Goal: Task Accomplishment & Management: Complete application form

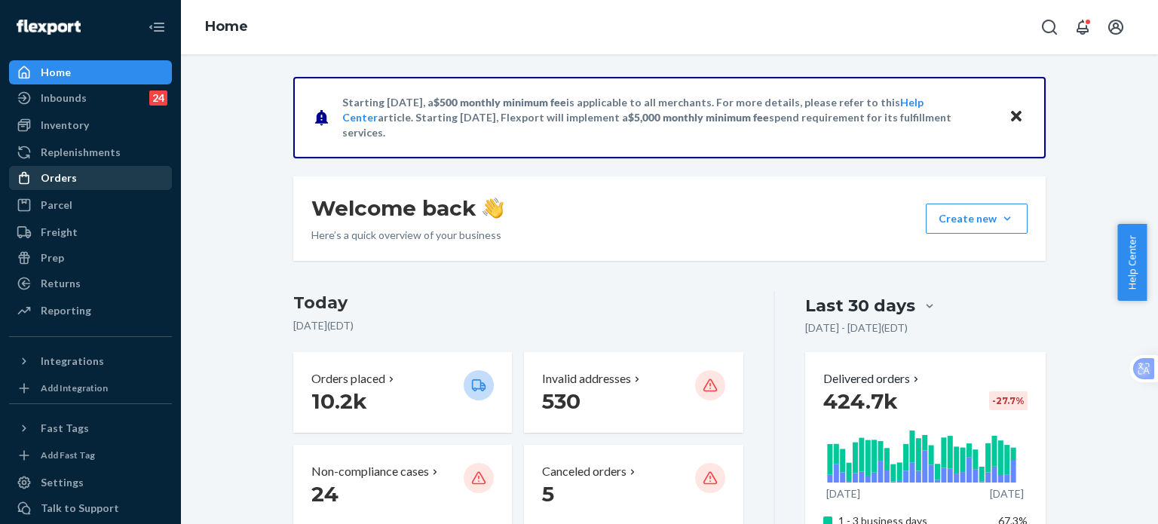
drag, startPoint x: 4, startPoint y: 190, endPoint x: 111, endPoint y: 180, distance: 107.5
click at [30, 178] on icon at bounding box center [24, 177] width 15 height 15
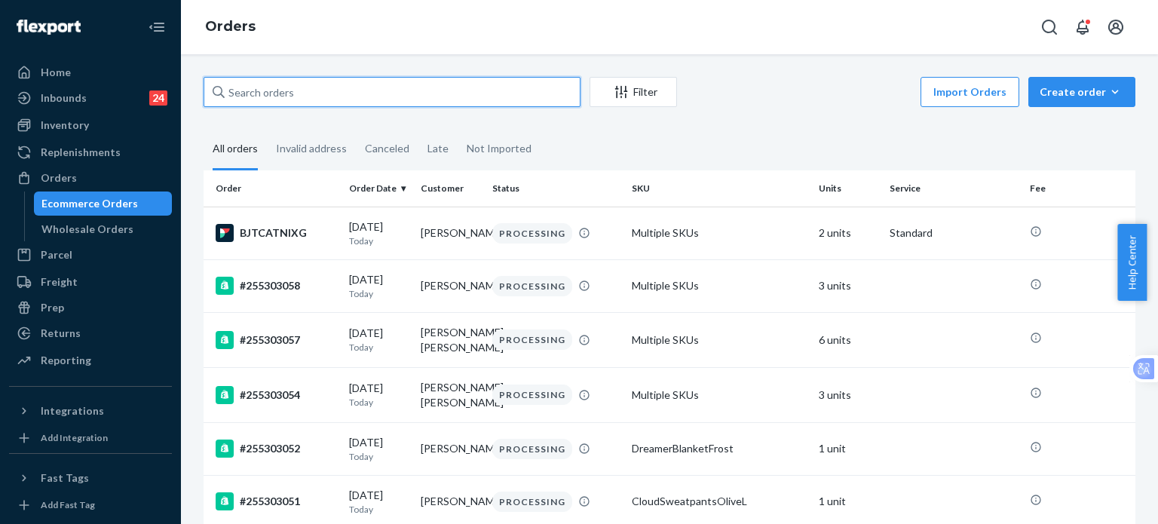
click at [286, 89] on input "text" at bounding box center [392, 92] width 377 height 30
paste input "254856821"
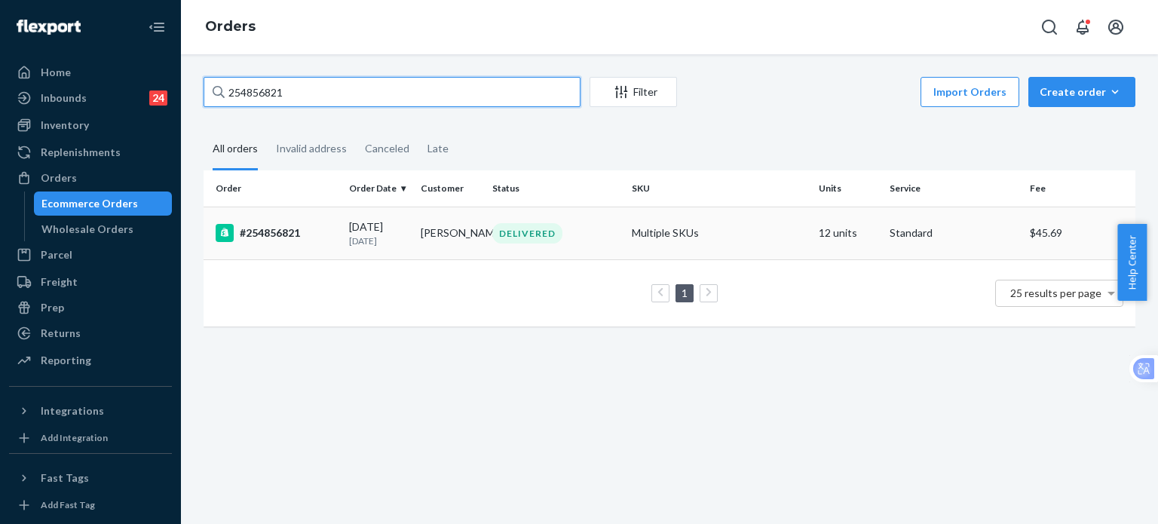
type input "254856821"
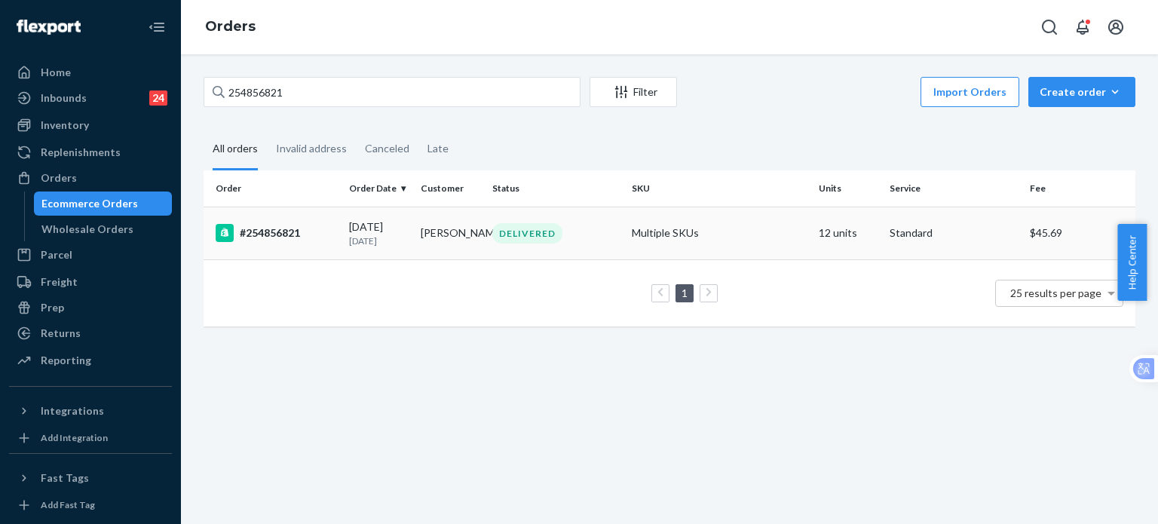
click at [285, 231] on div "#254856821" at bounding box center [276, 233] width 121 height 18
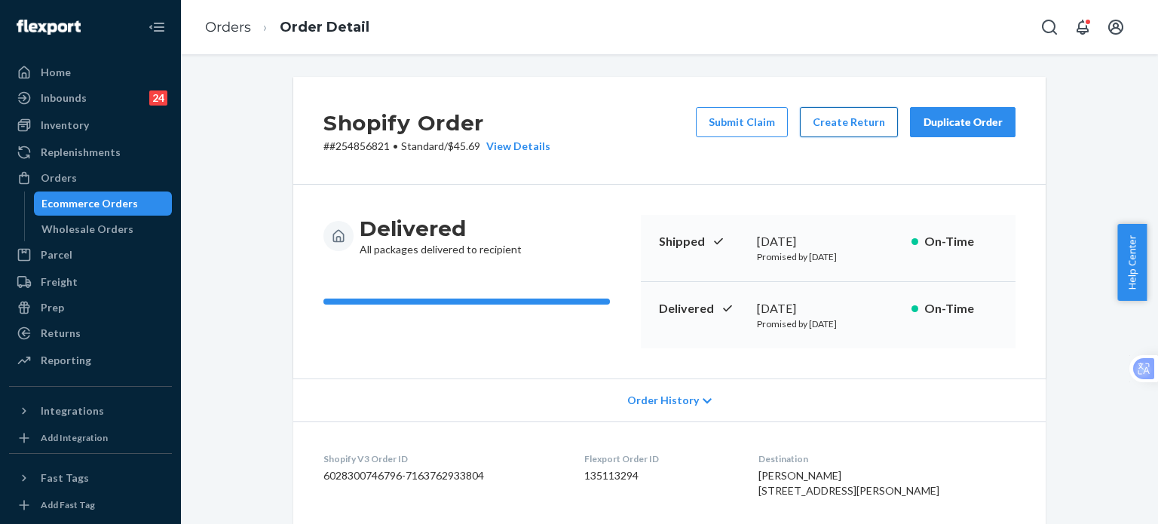
click at [810, 130] on button "Create Return" at bounding box center [849, 122] width 98 height 30
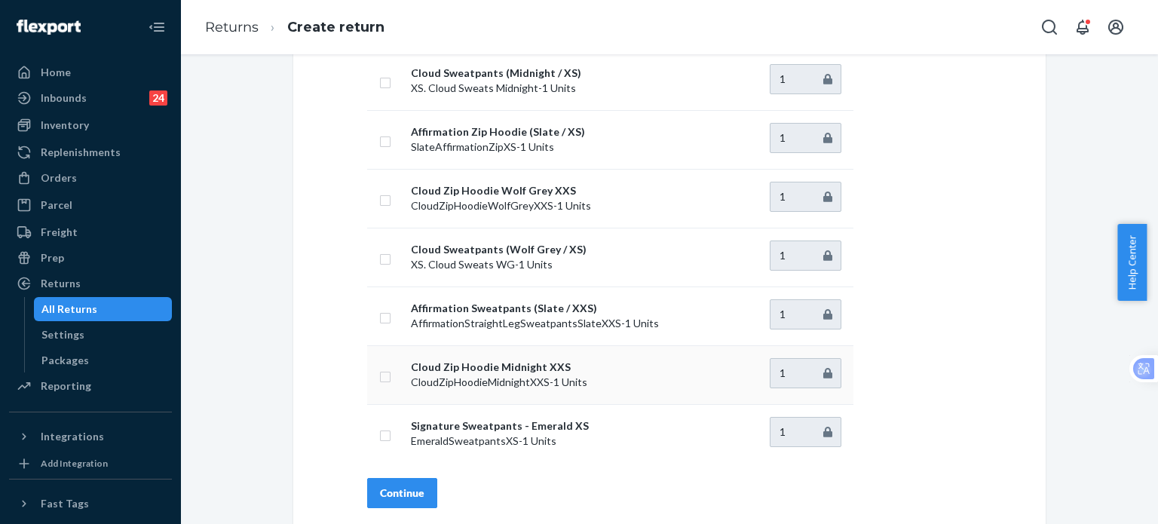
scroll to position [200, 0]
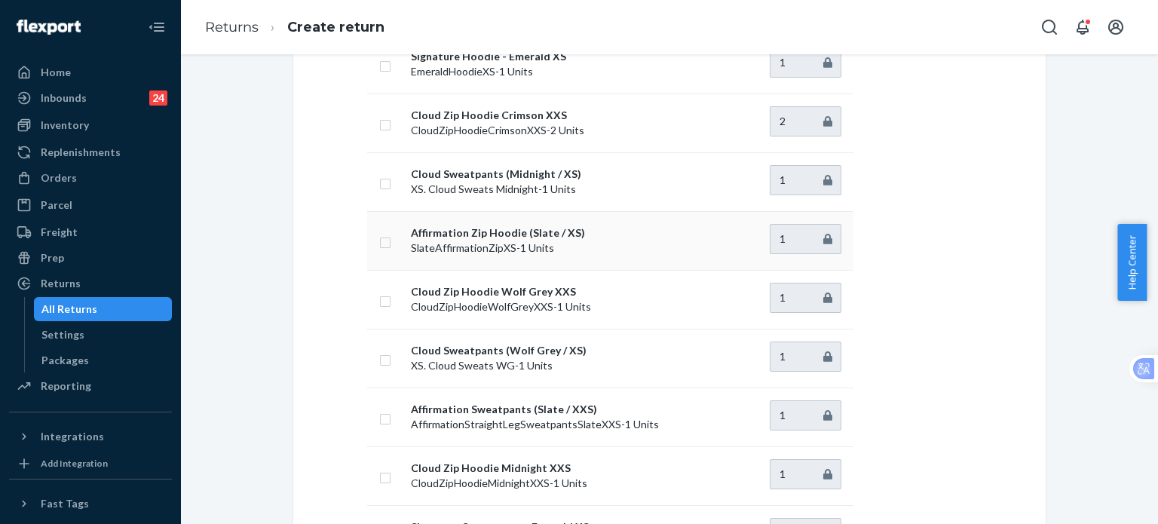
click at [379, 243] on input "checkbox" at bounding box center [385, 241] width 12 height 16
checkbox input "true"
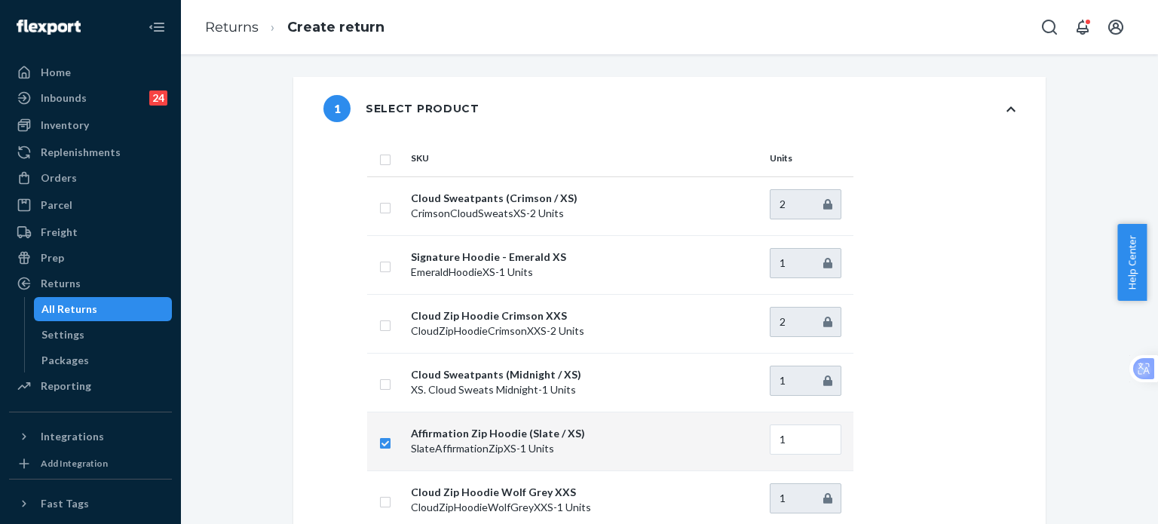
scroll to position [494, 0]
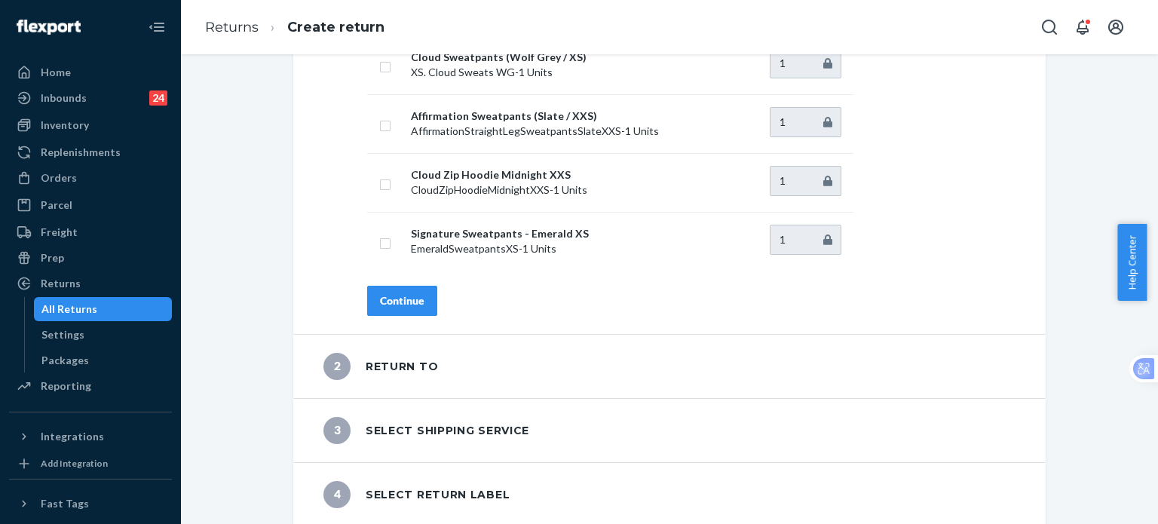
click at [380, 310] on button "Continue" at bounding box center [402, 301] width 70 height 30
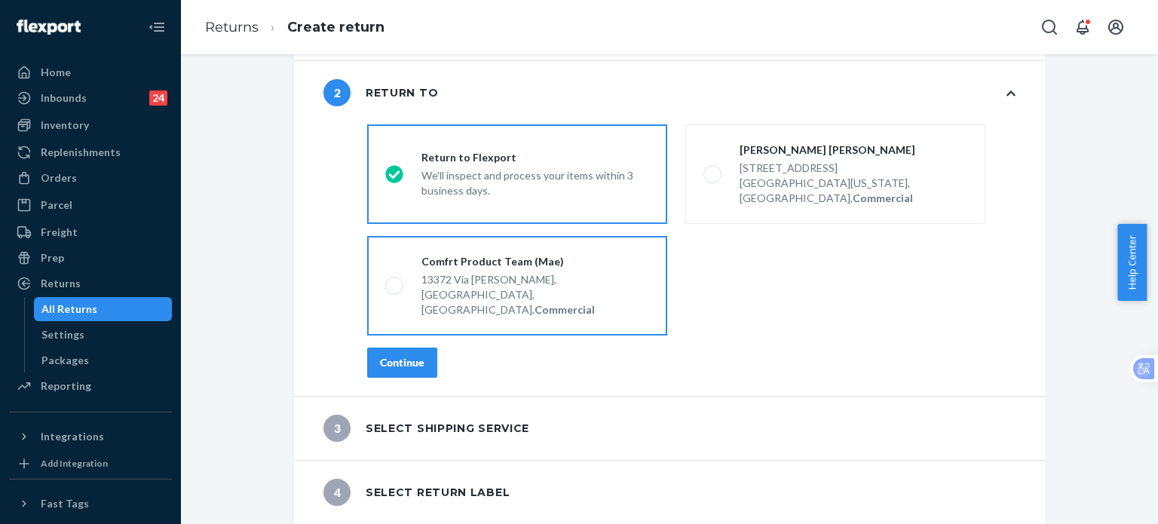
scroll to position [48, 0]
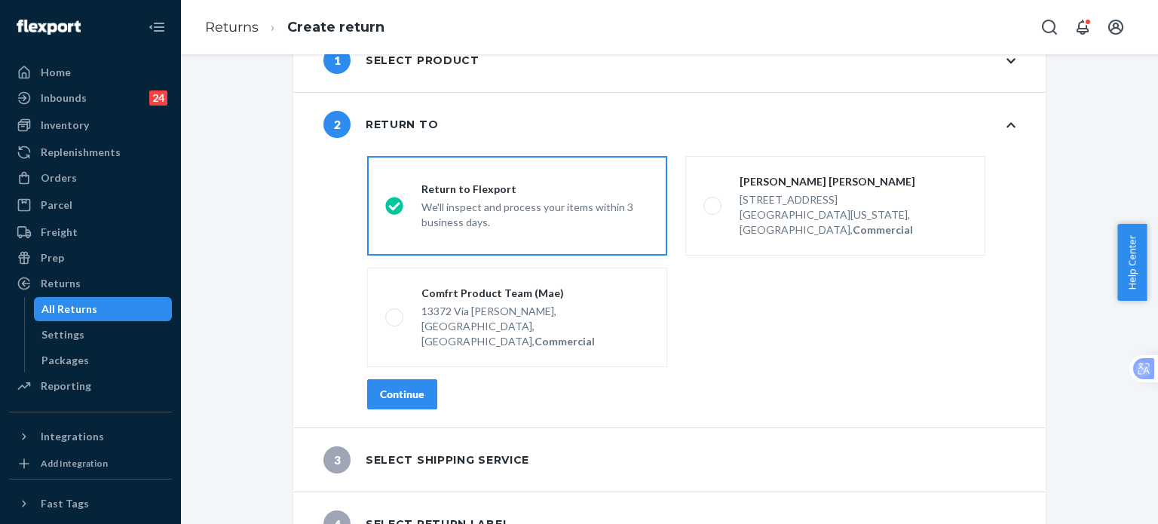
click at [380, 387] on div "Continue" at bounding box center [402, 394] width 44 height 15
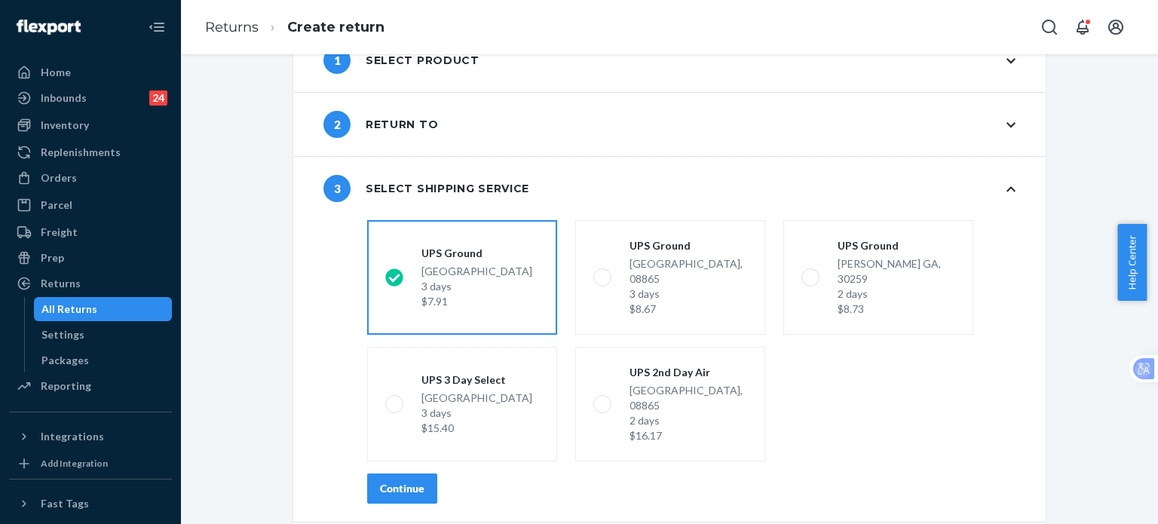
click at [404, 481] on div "Continue" at bounding box center [402, 488] width 44 height 15
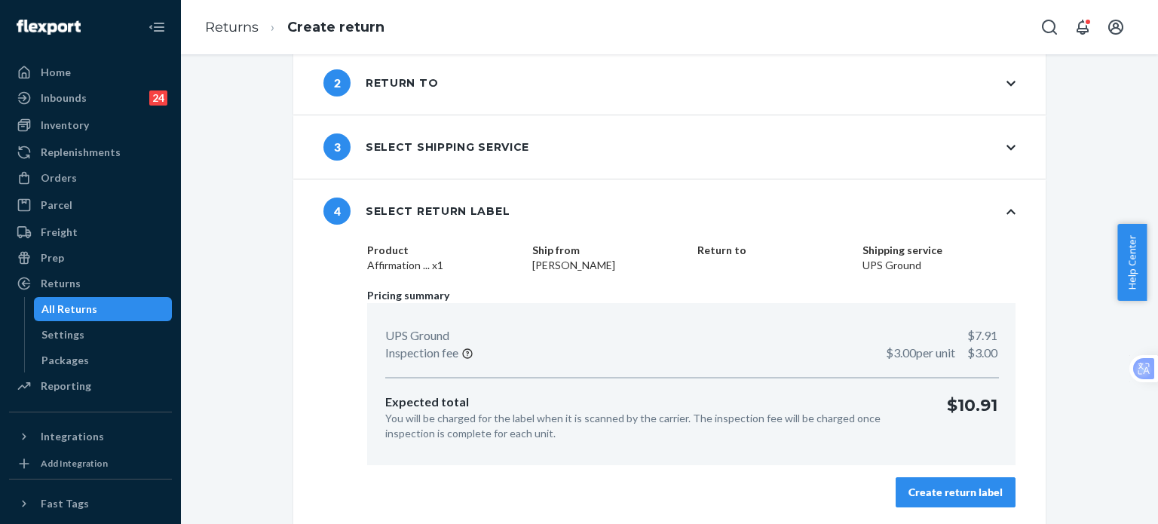
scroll to position [90, 0]
click at [977, 497] on div "Create return label" at bounding box center [955, 491] width 94 height 15
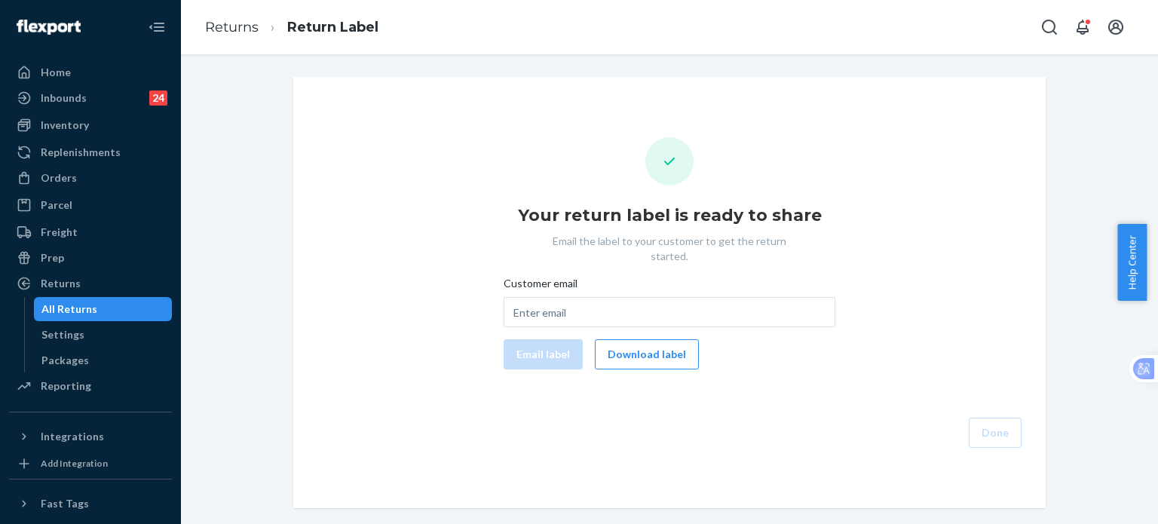
drag, startPoint x: 635, startPoint y: 454, endPoint x: 655, endPoint y: 448, distance: 20.3
click at [636, 453] on div "Your return label is ready to share Email the label to your customer to get the…" at bounding box center [669, 292] width 752 height 431
drag, startPoint x: 639, startPoint y: 345, endPoint x: 645, endPoint y: 501, distance: 156.1
click at [639, 345] on button "Download label" at bounding box center [647, 354] width 104 height 30
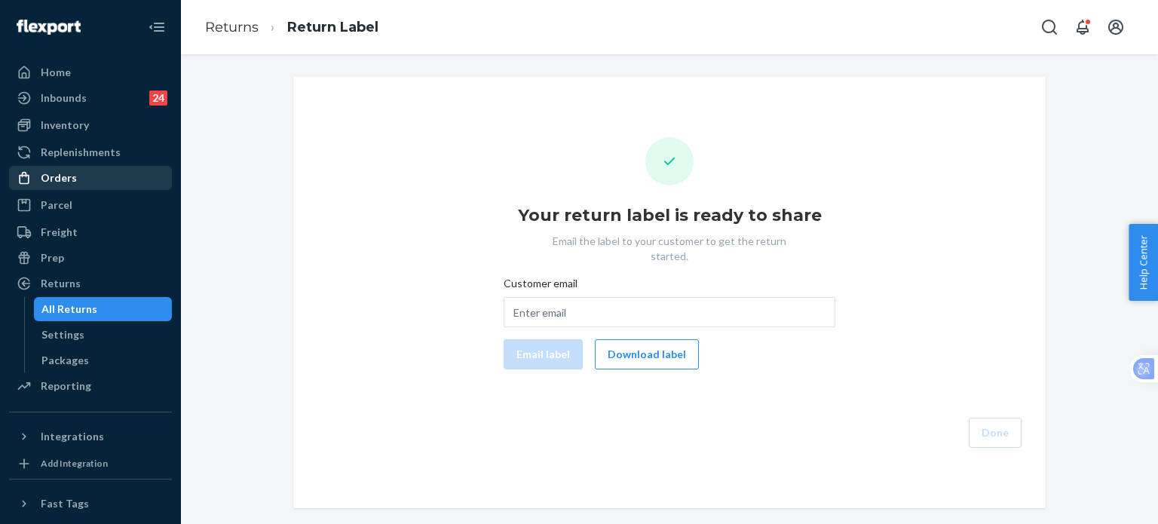
click at [57, 184] on div "Orders" at bounding box center [59, 177] width 36 height 15
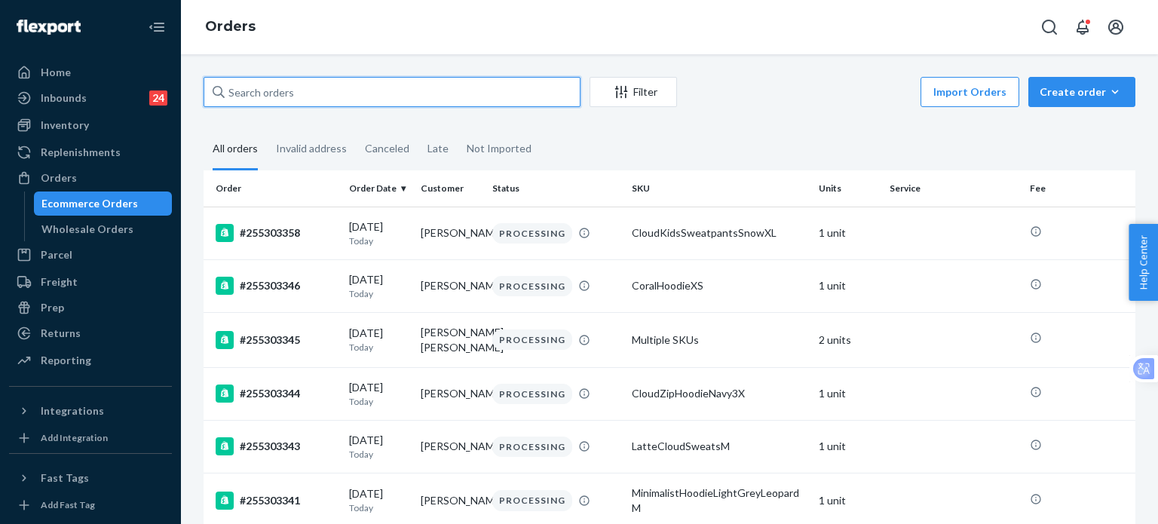
click at [359, 106] on input "text" at bounding box center [392, 92] width 377 height 30
click at [360, 101] on input "text" at bounding box center [392, 92] width 377 height 30
paste input "255111177"
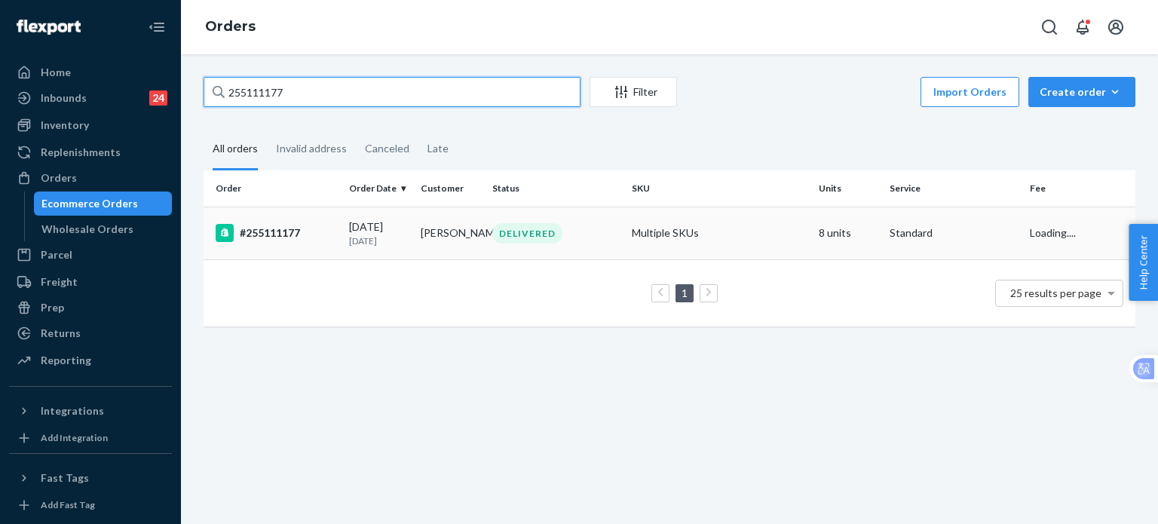
type input "255111177"
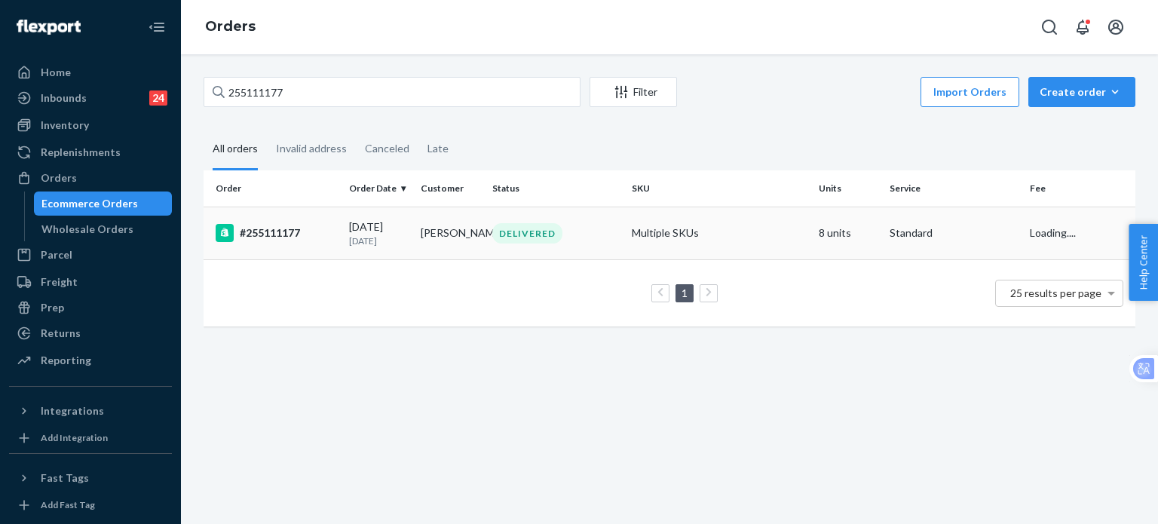
click at [283, 234] on div "#255111177" at bounding box center [276, 233] width 121 height 18
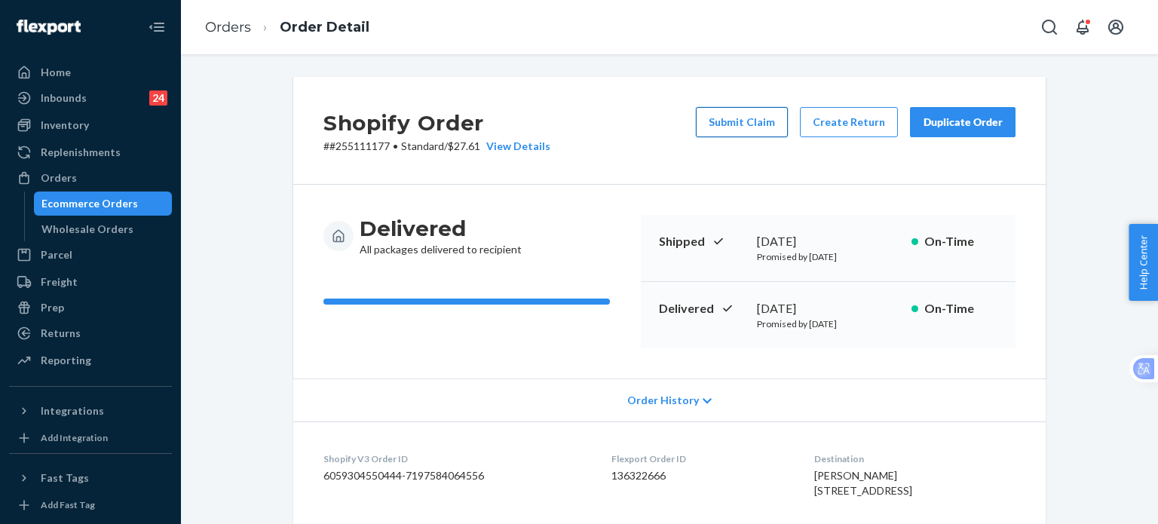
click at [751, 128] on button "Submit Claim" at bounding box center [742, 122] width 92 height 30
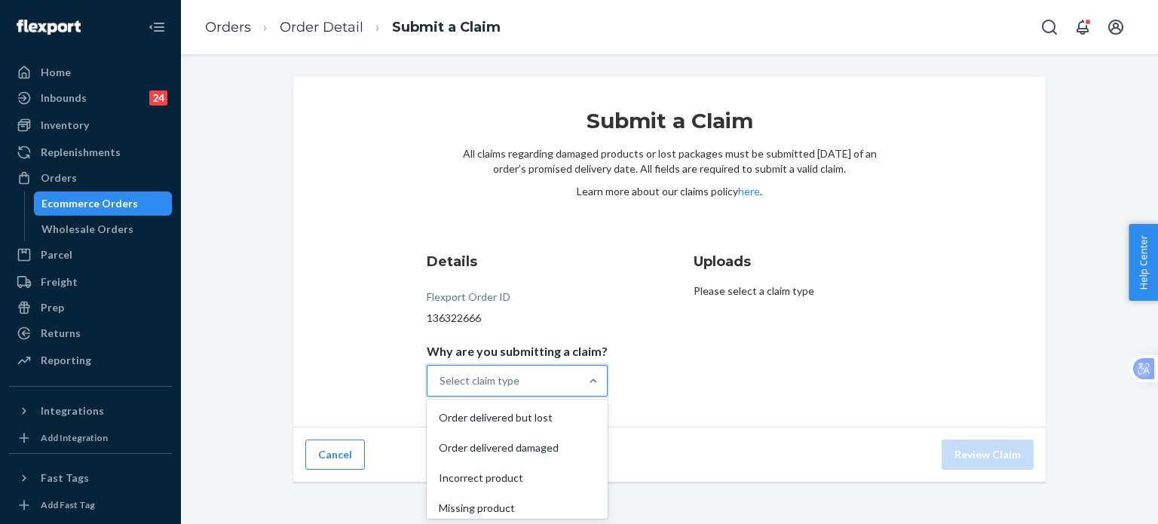
click at [485, 376] on div "Select claim type" at bounding box center [479, 380] width 80 height 15
click at [441, 376] on input "Why are you submitting a claim? option Order delivered but lost focused, 1 of 4…" at bounding box center [440, 380] width 2 height 15
click at [476, 510] on div "Missing product" at bounding box center [517, 508] width 175 height 30
click at [441, 388] on input "Why are you submitting a claim? option Missing product focused, 4 of 4. 4 resul…" at bounding box center [440, 380] width 2 height 15
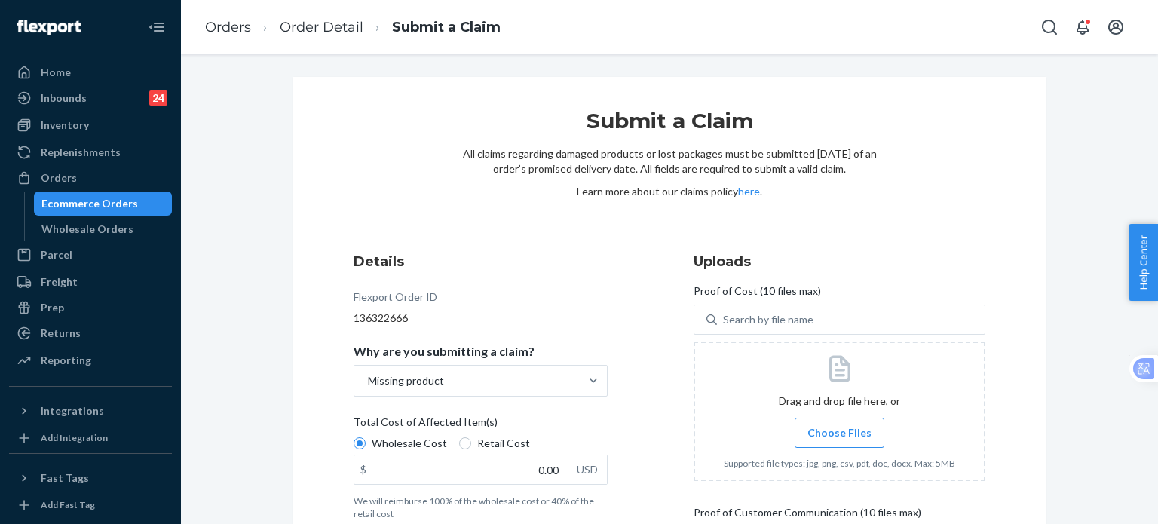
click at [835, 433] on span "Choose Files" at bounding box center [839, 432] width 64 height 15
click at [839, 433] on input "Choose Files" at bounding box center [839, 432] width 1 height 17
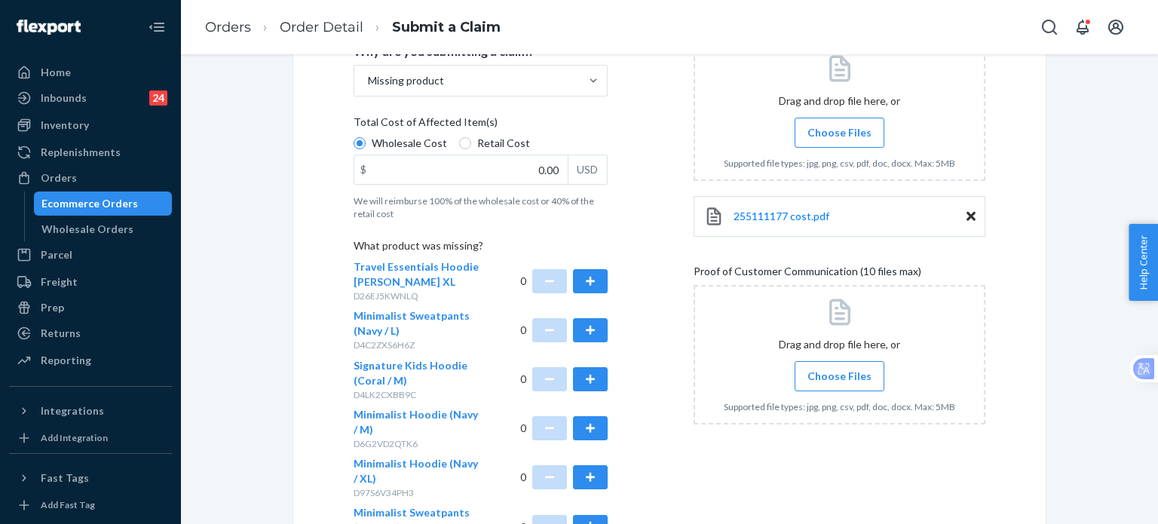
scroll to position [301, 0]
click at [820, 378] on span "Choose Files" at bounding box center [839, 374] width 64 height 15
click at [839, 378] on input "Choose Files" at bounding box center [839, 374] width 1 height 17
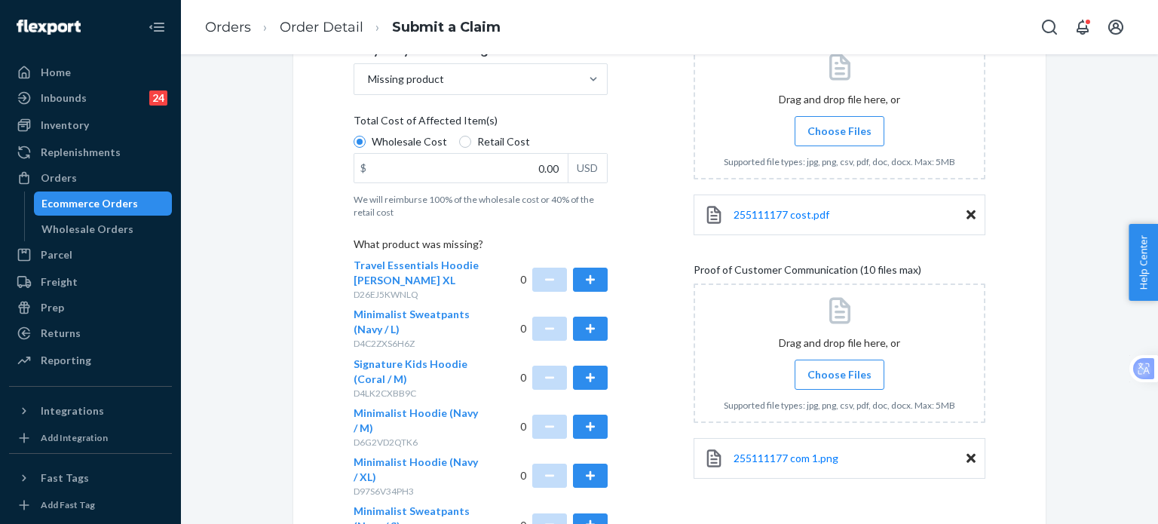
click at [829, 383] on label "Choose Files" at bounding box center [839, 375] width 90 height 30
click at [839, 383] on input "Choose Files" at bounding box center [839, 374] width 1 height 17
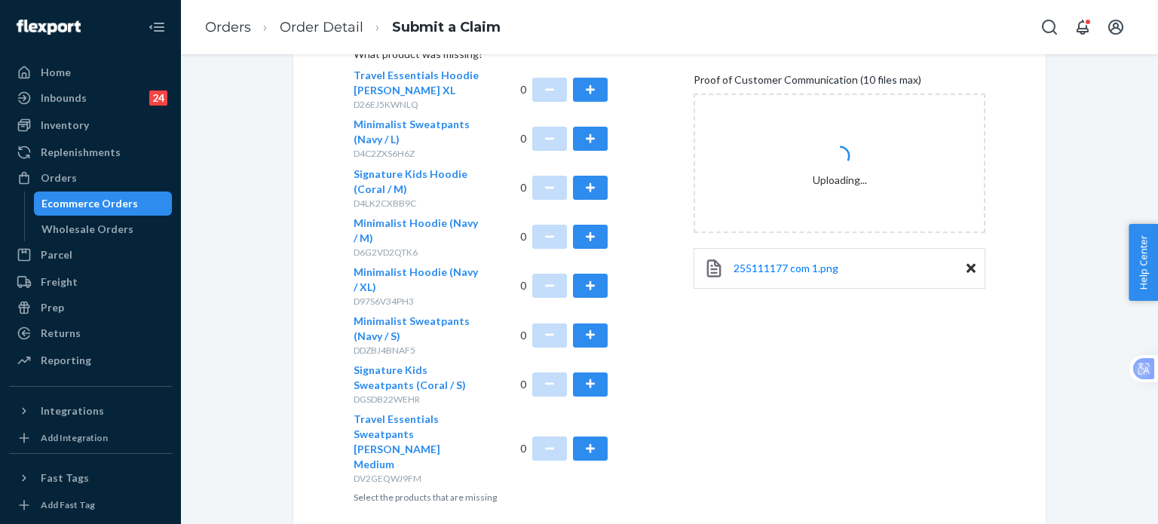
scroll to position [502, 0]
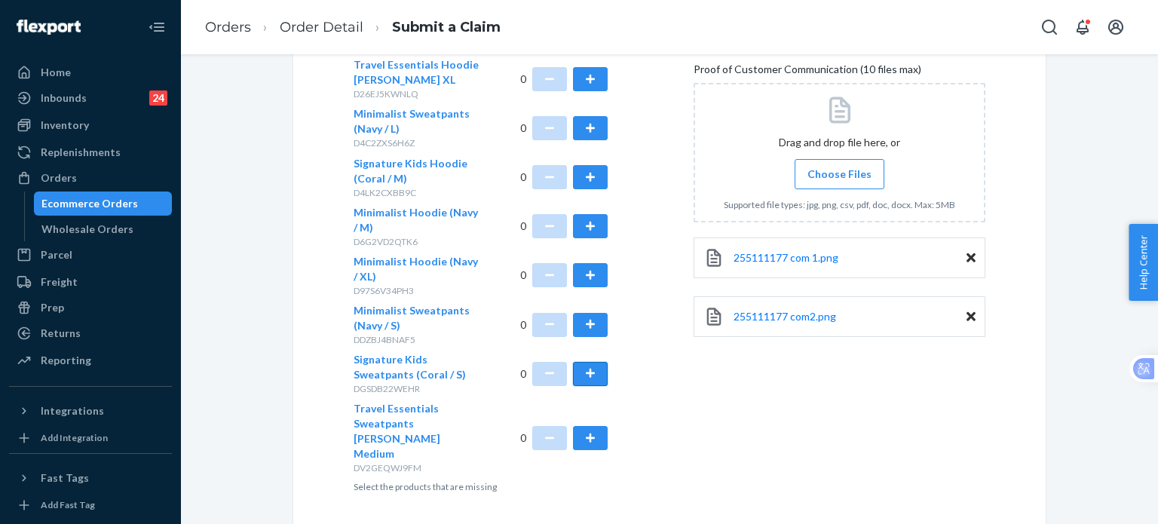
click at [584, 374] on button "button" at bounding box center [590, 374] width 35 height 24
click at [823, 174] on span "Choose Files" at bounding box center [839, 174] width 64 height 15
click at [839, 174] on input "Choose Files" at bounding box center [839, 174] width 1 height 17
click at [829, 180] on span "Choose Files" at bounding box center [839, 174] width 64 height 15
click at [839, 180] on input "Choose Files" at bounding box center [839, 174] width 1 height 17
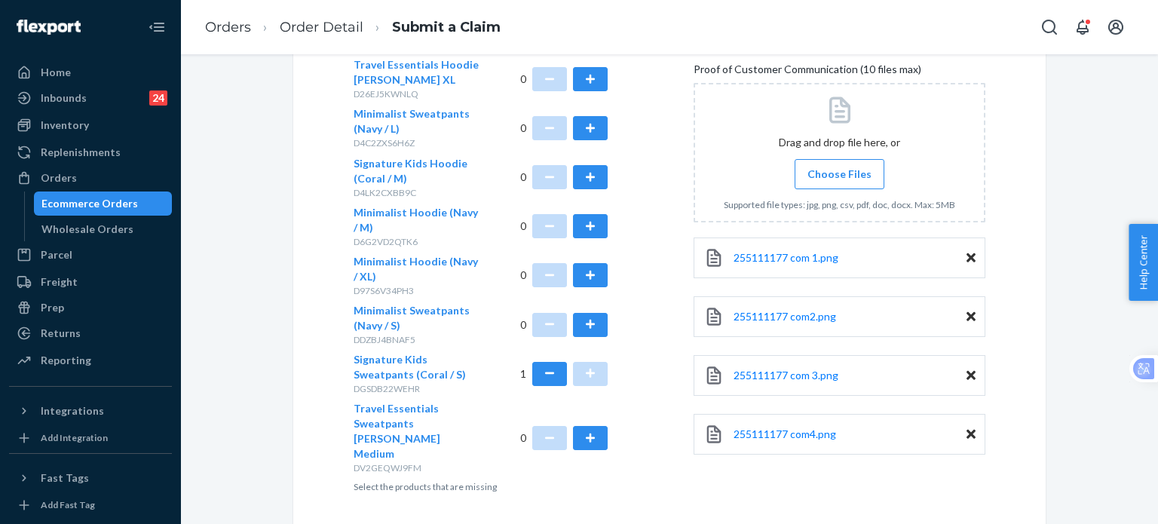
click at [844, 191] on div at bounding box center [839, 152] width 292 height 139
click at [577, 125] on button "button" at bounding box center [590, 128] width 35 height 24
click at [588, 426] on button "button" at bounding box center [590, 438] width 35 height 24
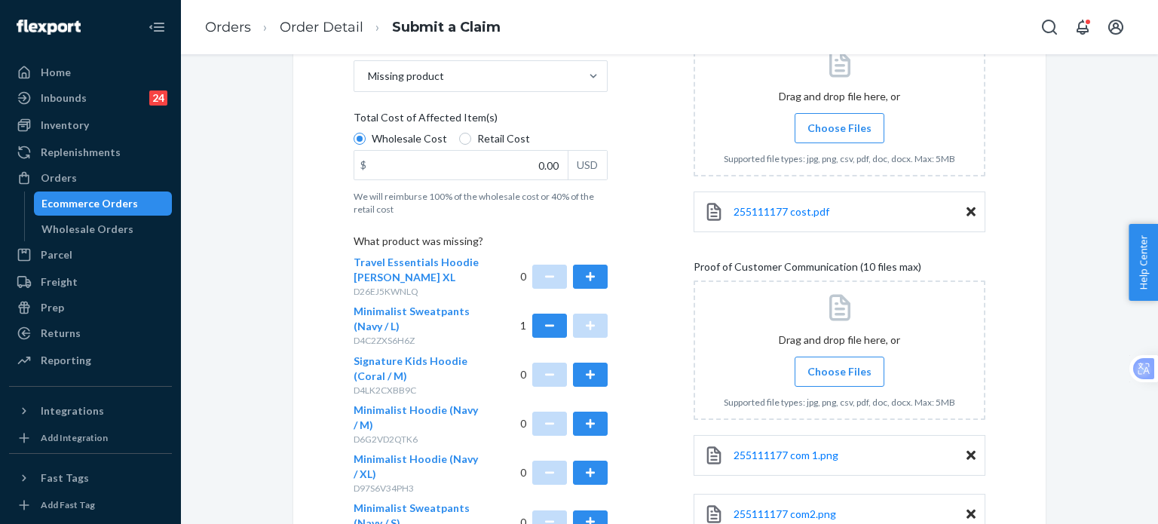
scroll to position [301, 0]
